Goal: Information Seeking & Learning: Learn about a topic

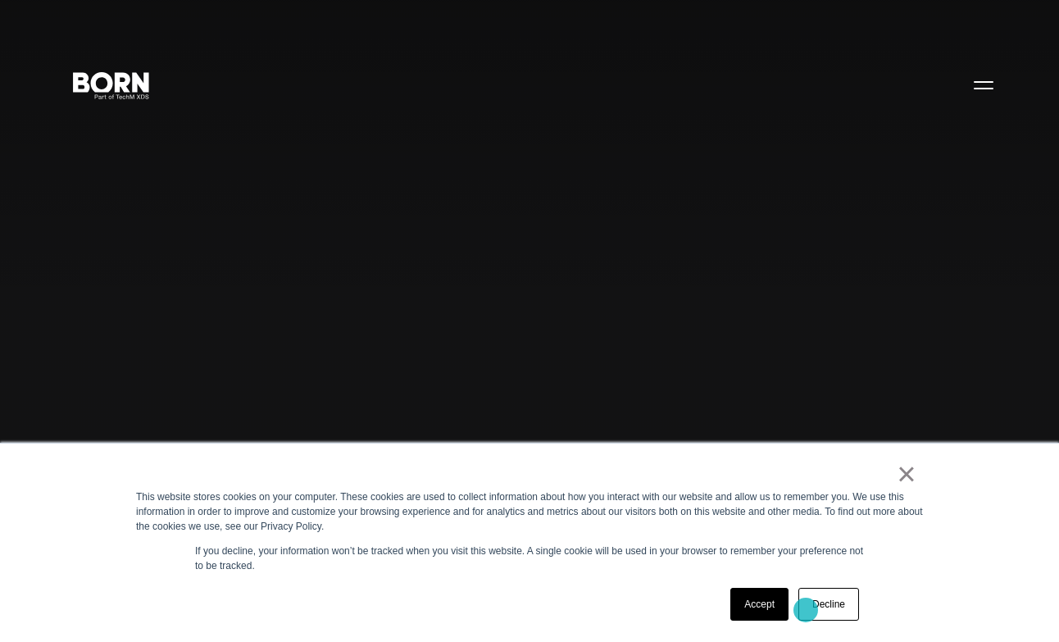
click at [806, 610] on link "Decline" at bounding box center [828, 604] width 61 height 33
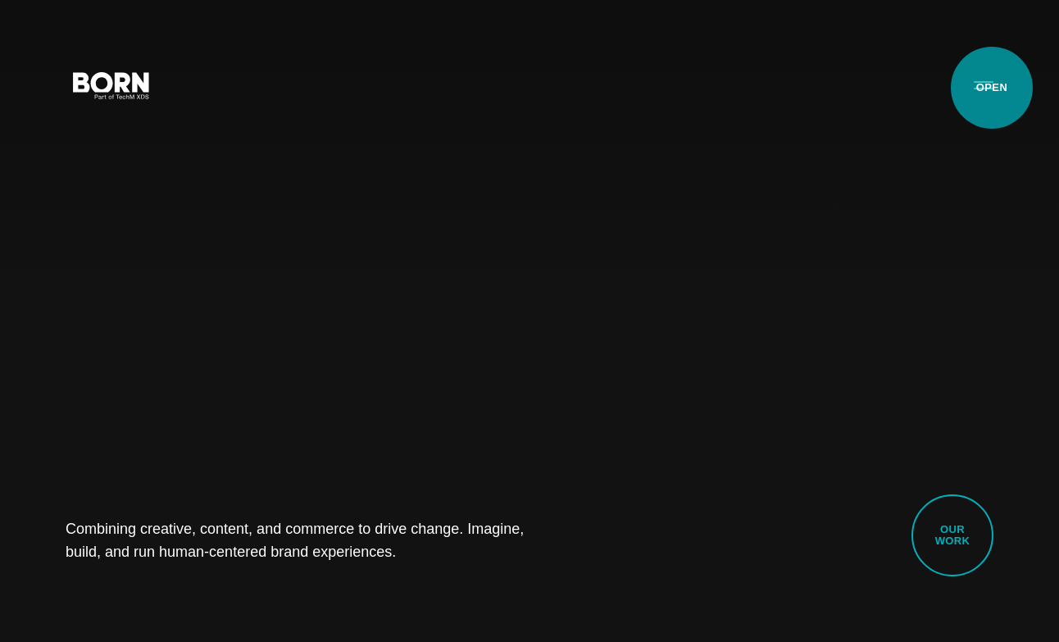
click at [992, 88] on button "Primary Menu" at bounding box center [983, 84] width 39 height 34
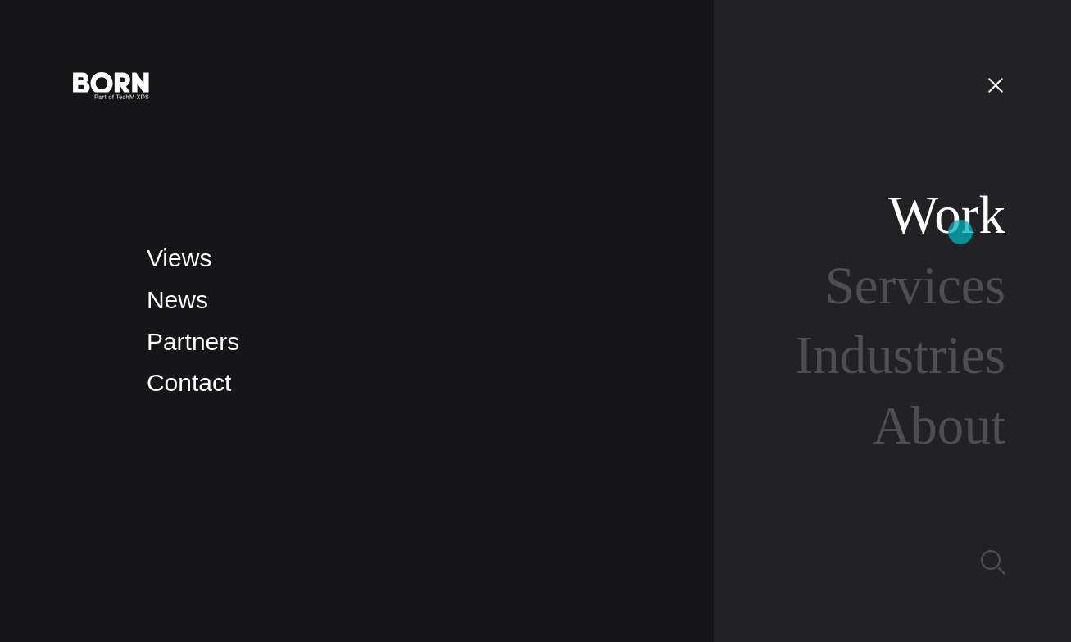
click at [961, 232] on link "Work" at bounding box center [946, 214] width 117 height 59
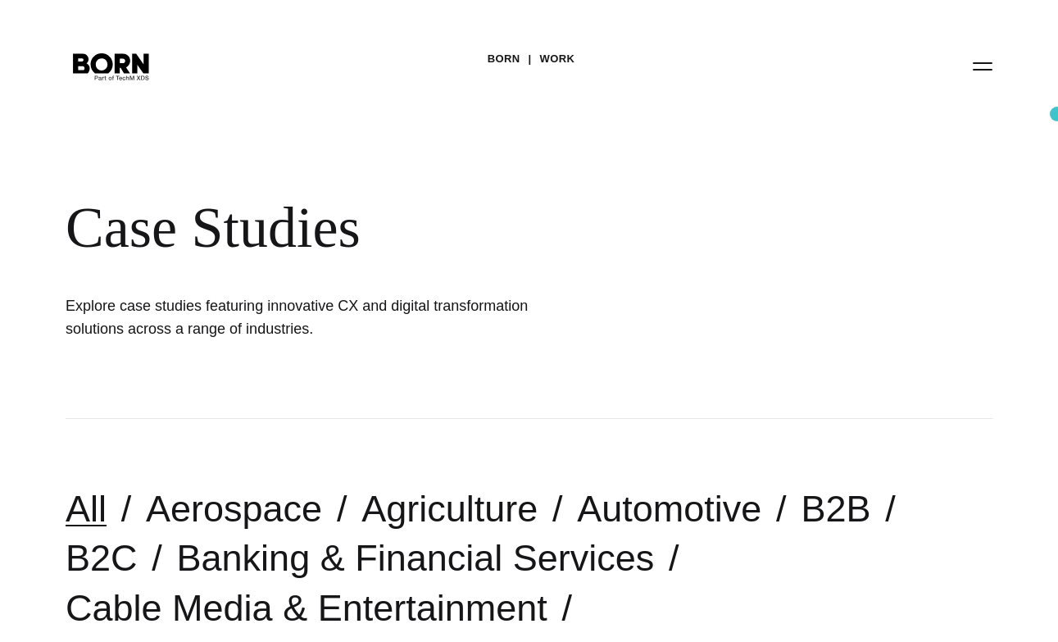
scroll to position [160, 0]
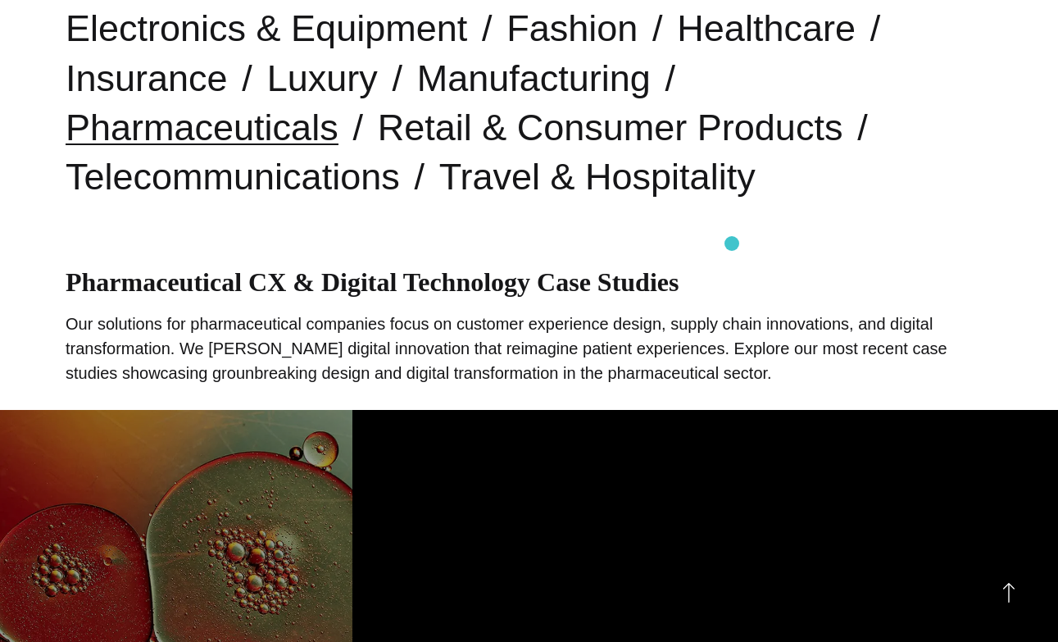
scroll to position [695, 0]
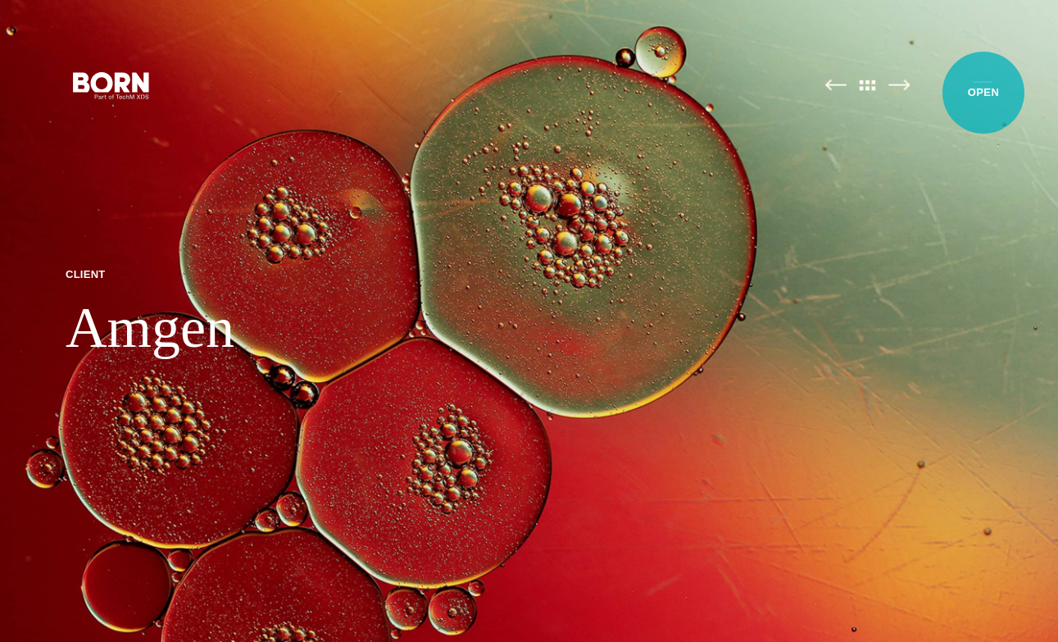
click at [984, 93] on button "Primary Menu" at bounding box center [982, 84] width 39 height 34
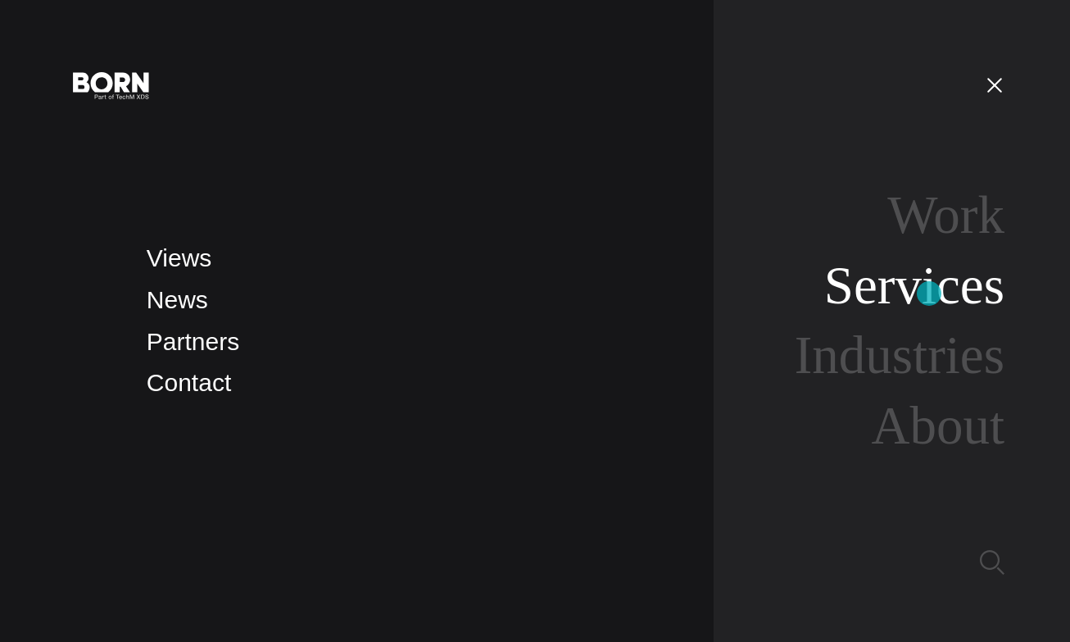
click at [929, 293] on link "Services" at bounding box center [915, 285] width 180 height 59
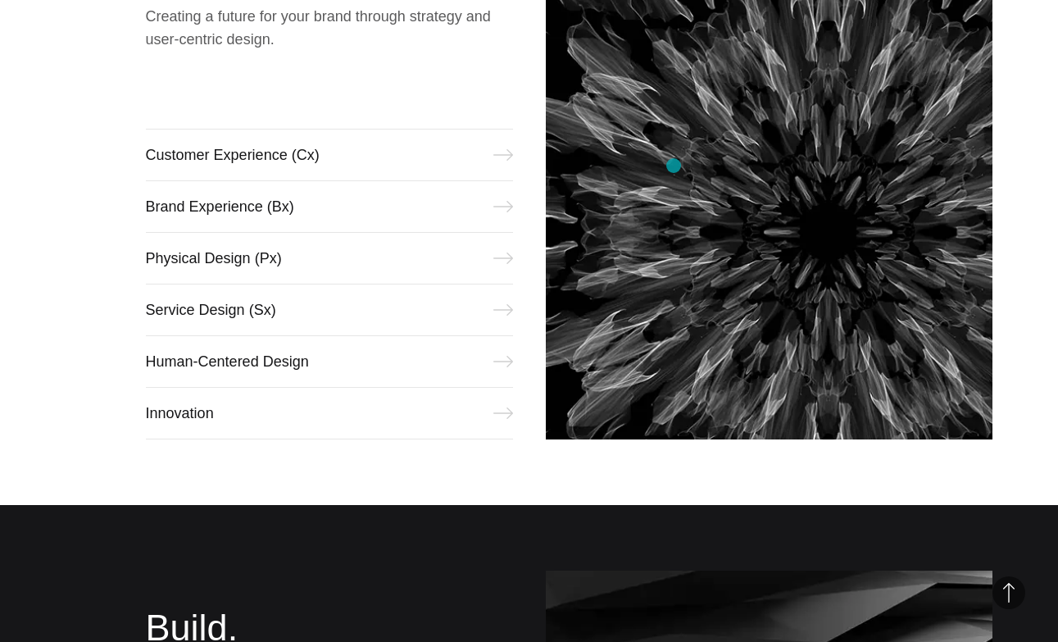
scroll to position [820, 0]
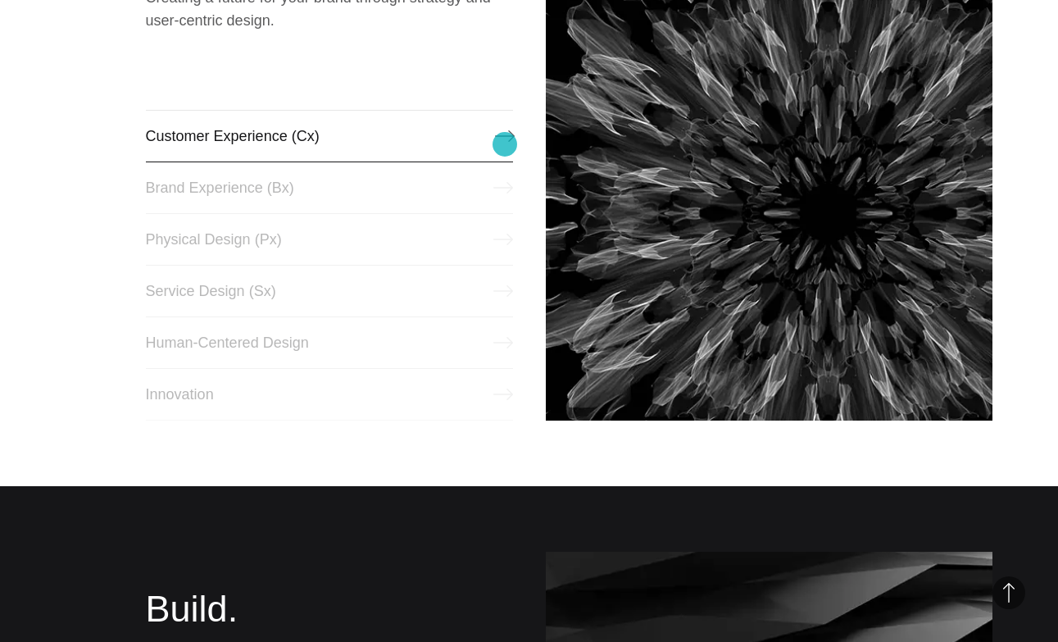
click at [505, 144] on link "Customer Experience (Cx)" at bounding box center [329, 136] width 367 height 52
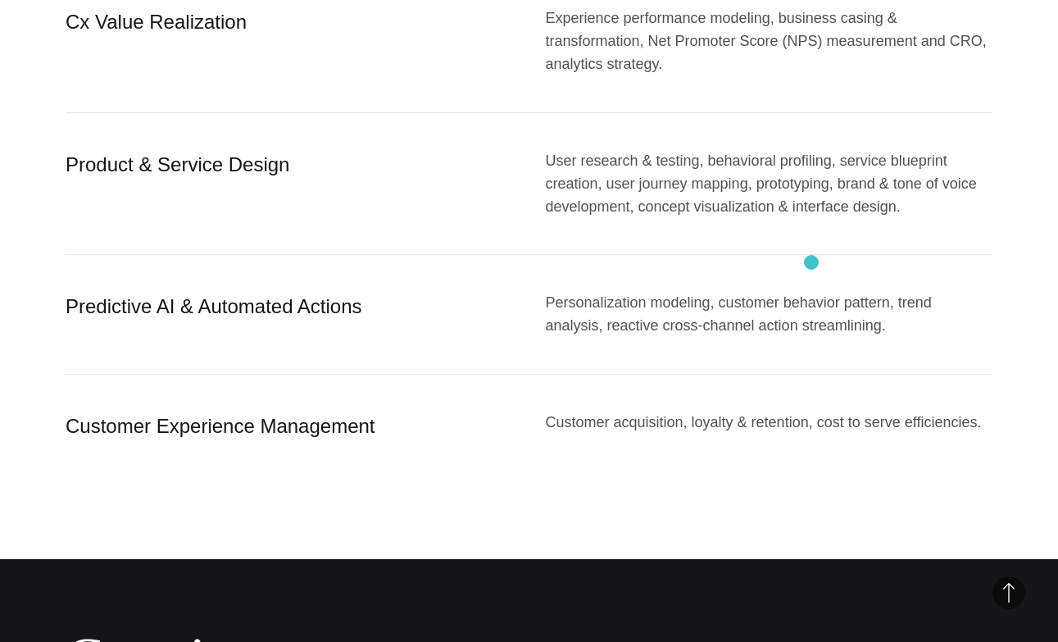
scroll to position [1885, 0]
